Goal: Check status

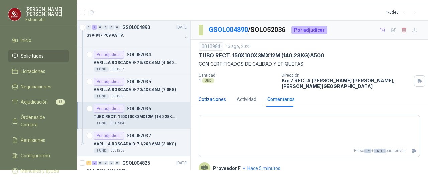
click at [211, 96] on div "Cotizaciones" at bounding box center [212, 99] width 27 height 7
